Goal: Task Accomplishment & Management: Manage account settings

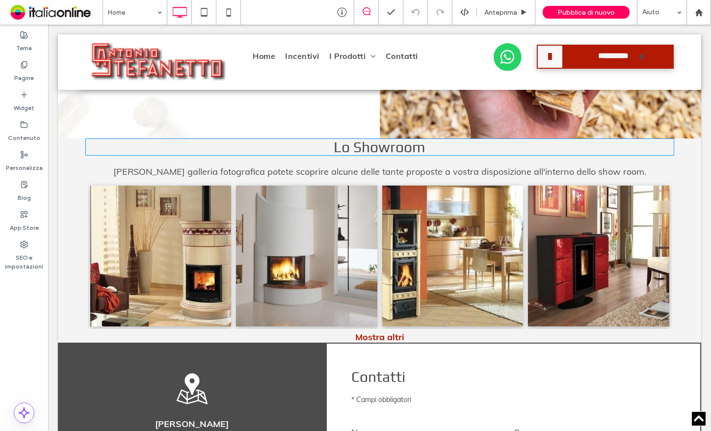
scroll to position [785, 0]
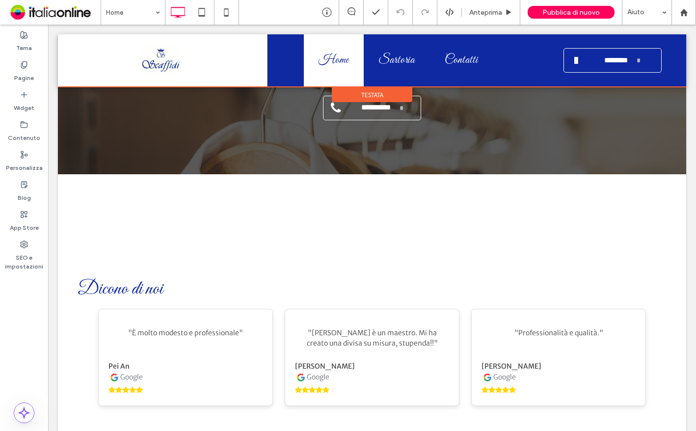
scroll to position [1762, 0]
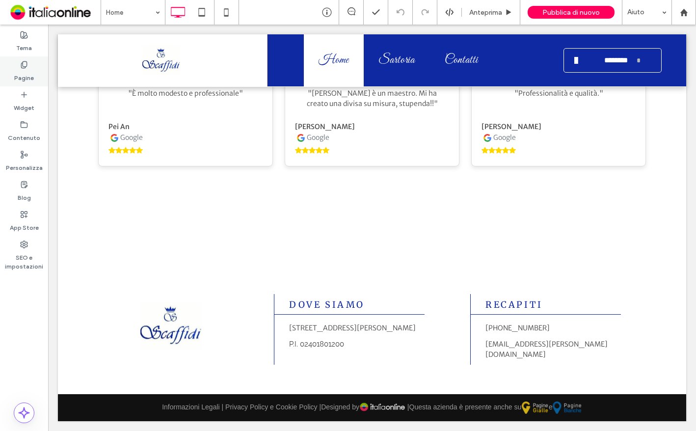
click at [27, 72] on label "Pagine" at bounding box center [24, 76] width 20 height 14
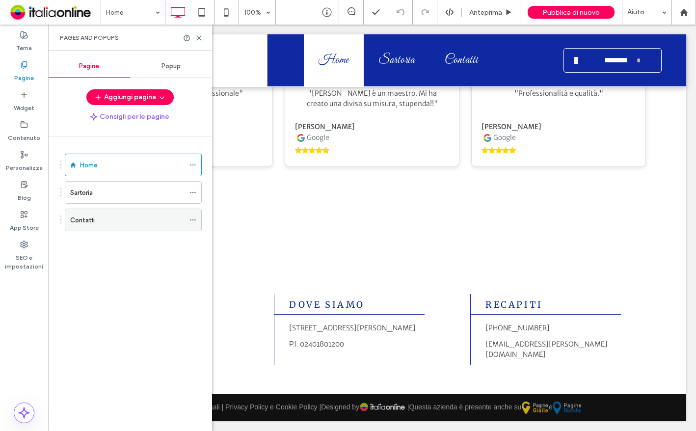
click at [115, 213] on div "Contatti" at bounding box center [127, 220] width 114 height 22
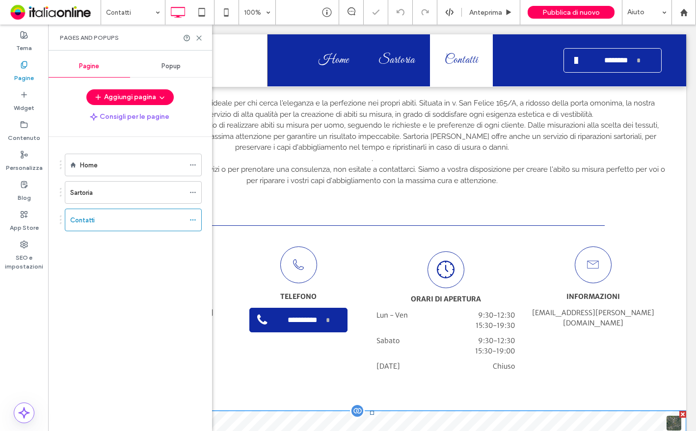
scroll to position [295, 0]
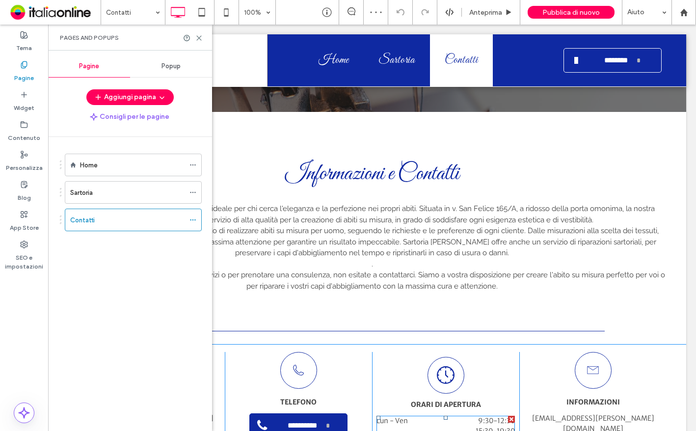
click at [469, 416] on span "9:30 - 12:30" at bounding box center [473, 421] width 81 height 10
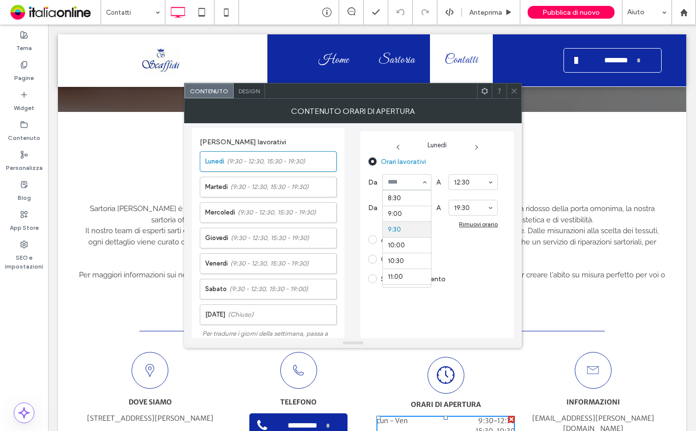
scroll to position [249, 0]
click at [289, 181] on label "Martedì (9:30 - 12:30, 15:30 - 19:30)" at bounding box center [270, 187] width 131 height 20
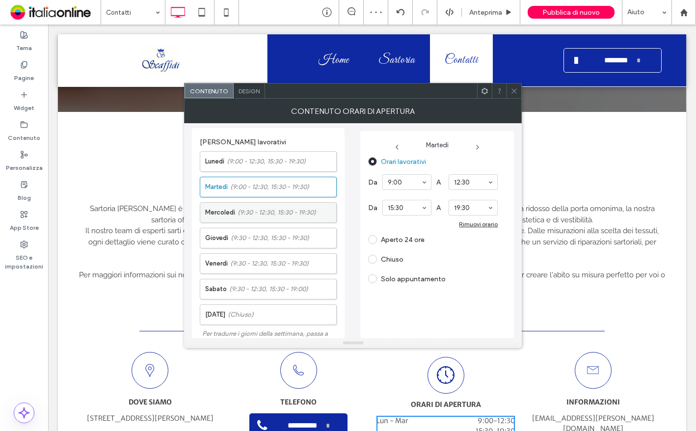
click at [306, 213] on span "(9:30 - 12:30, 15:30 - 19:30)" at bounding box center [277, 213] width 79 height 10
click at [273, 210] on span "(9:30 - 12:30, 15:30 - 19:30)" at bounding box center [277, 213] width 79 height 10
click at [297, 236] on span "(9:30 - 12:30, 15:30 - 19:30)" at bounding box center [270, 238] width 79 height 10
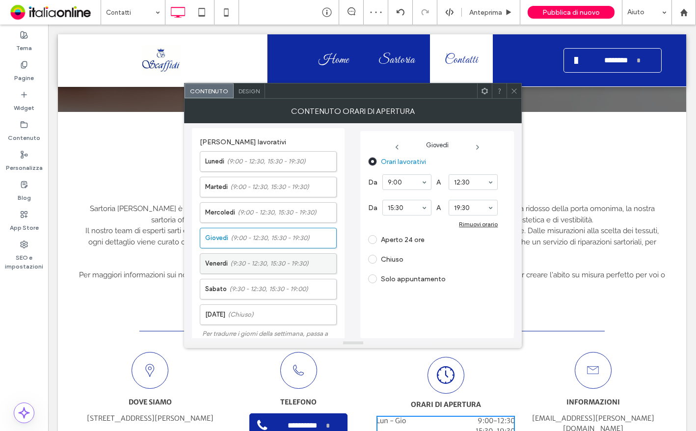
drag, startPoint x: 296, startPoint y: 267, endPoint x: 305, endPoint y: 265, distance: 9.6
click at [296, 267] on span "(9:30 - 12:30, 15:30 - 19:30)" at bounding box center [269, 264] width 79 height 10
click at [312, 260] on label "Venerdì (9:30 - 12:30, 15:30 - 19:30)" at bounding box center [270, 264] width 131 height 20
click at [235, 287] on span "(9:30 - 12:30, 15:30 - 19:00)" at bounding box center [268, 289] width 79 height 10
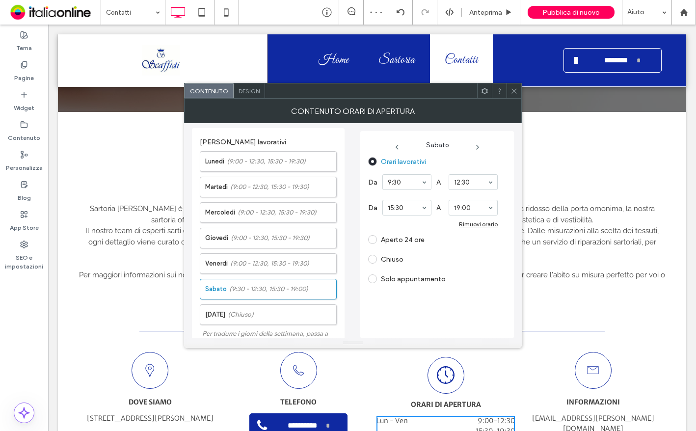
drag, startPoint x: 405, startPoint y: 239, endPoint x: 412, endPoint y: 184, distance: 56.0
click at [412, 184] on input at bounding box center [404, 182] width 33 height 7
click at [516, 95] on span at bounding box center [514, 90] width 7 height 15
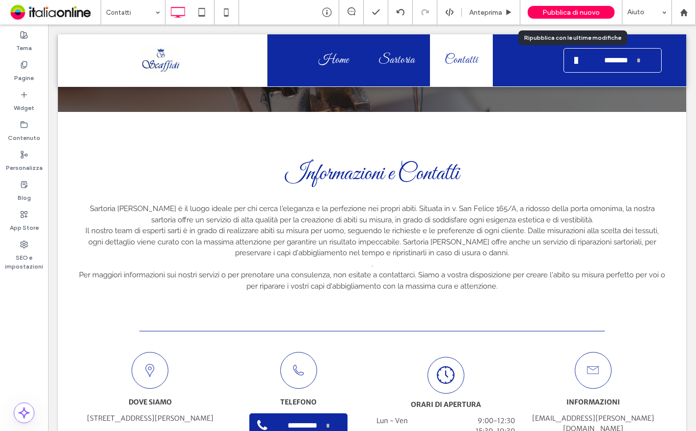
click at [554, 17] on div "Pubblica di nuovo" at bounding box center [571, 12] width 87 height 13
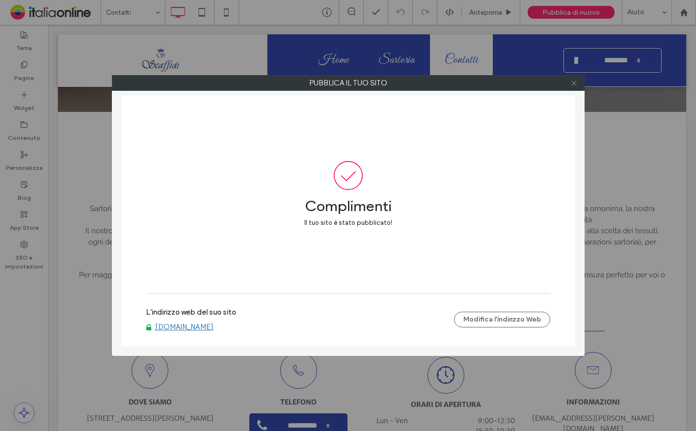
click at [577, 84] on icon at bounding box center [573, 83] width 7 height 7
